Goal: Find specific page/section: Find specific page/section

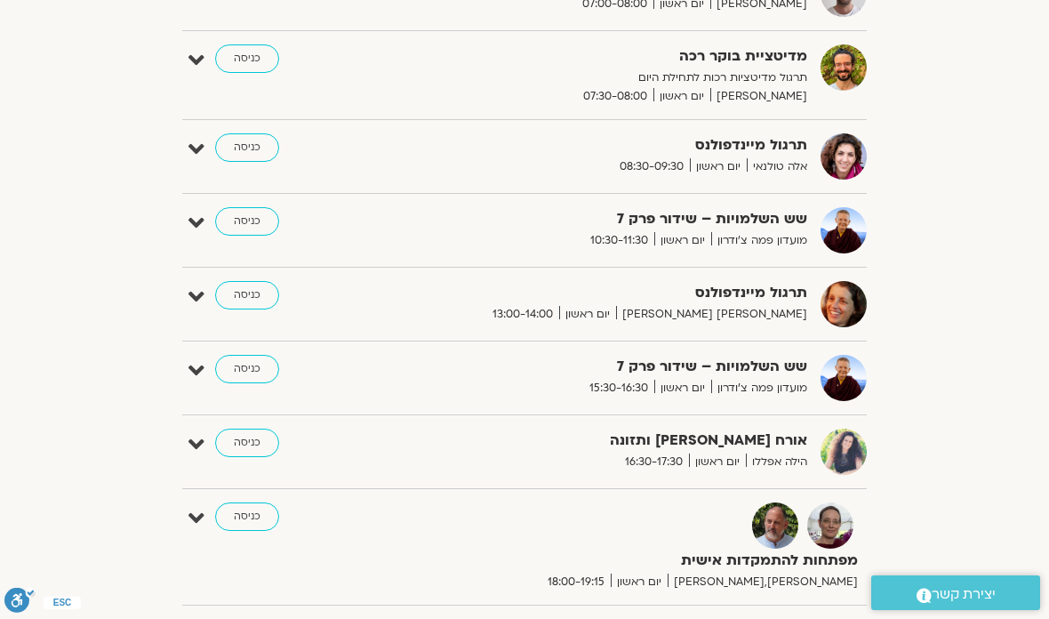
scroll to position [424, 0]
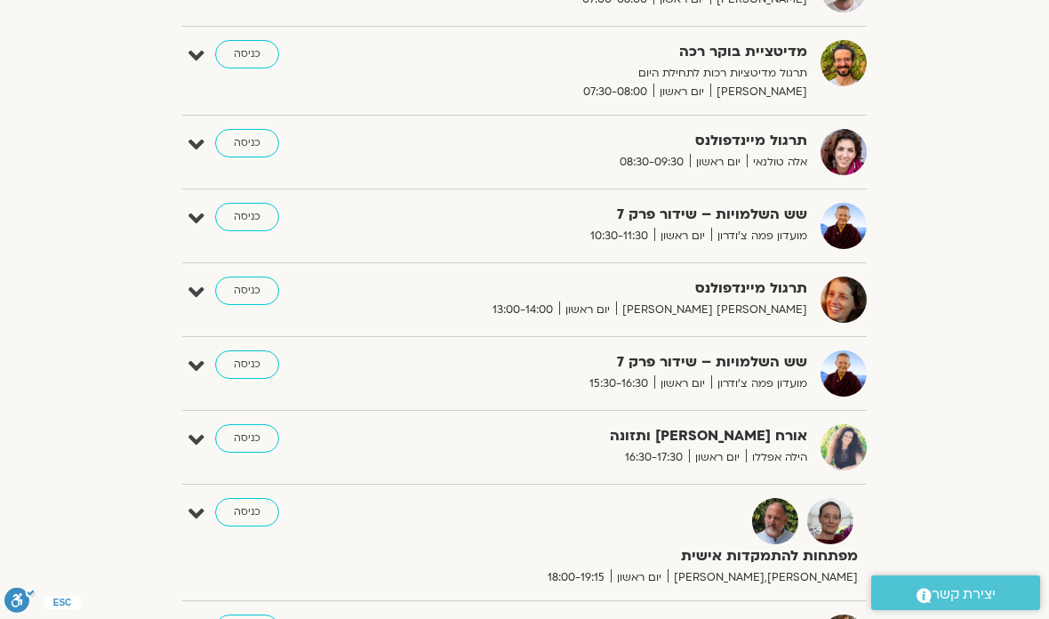
click at [228, 155] on link "כניסה" at bounding box center [247, 143] width 64 height 28
click at [250, 146] on link "כניסה" at bounding box center [247, 143] width 64 height 28
click at [251, 151] on link "כניסה" at bounding box center [247, 143] width 64 height 28
click at [253, 157] on link "כניסה" at bounding box center [247, 143] width 64 height 28
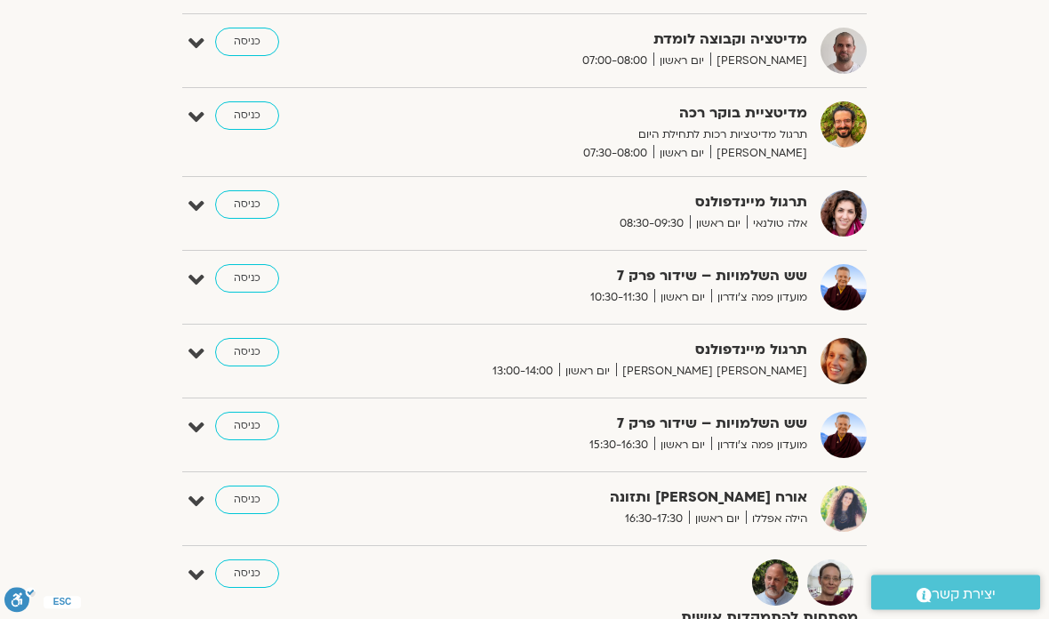
click at [237, 204] on link "כניסה" at bounding box center [247, 205] width 64 height 28
click at [244, 210] on link "כניסה" at bounding box center [247, 205] width 64 height 28
click at [476, 204] on strong "תרגול מיינדפולנס" at bounding box center [616, 203] width 382 height 24
click at [484, 233] on div "תרגול מיינדפולנס אלה [PERSON_NAME] יום ראשון 08:30-09:30 כניסה" at bounding box center [538, 214] width 658 height 46
click at [488, 247] on div "תרגול מיינדפולנס אלה [PERSON_NAME] יום ראשון 08:30-09:30 כניסה עריכה דף המפגש" at bounding box center [524, 221] width 684 height 60
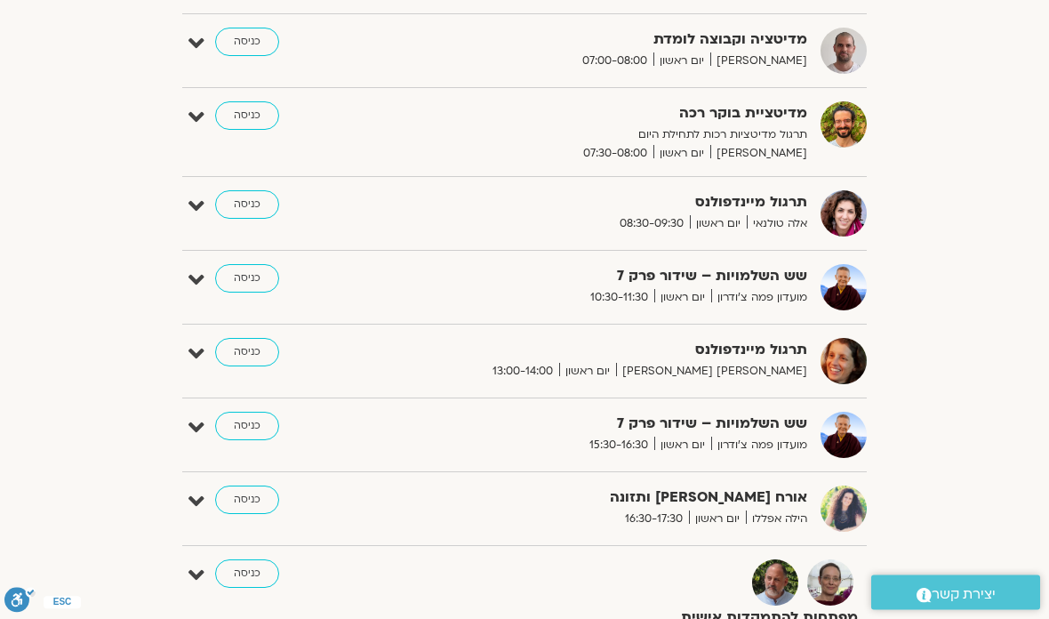
click at [472, 227] on div "תרגול מיינדפולנס אלה [PERSON_NAME] יום ראשון 08:30-09:30" at bounding box center [620, 212] width 391 height 43
click at [258, 208] on link "כניסה" at bounding box center [247, 205] width 64 height 28
click at [247, 208] on link "כניסה" at bounding box center [247, 205] width 64 height 28
